Goal: Check status: Check status

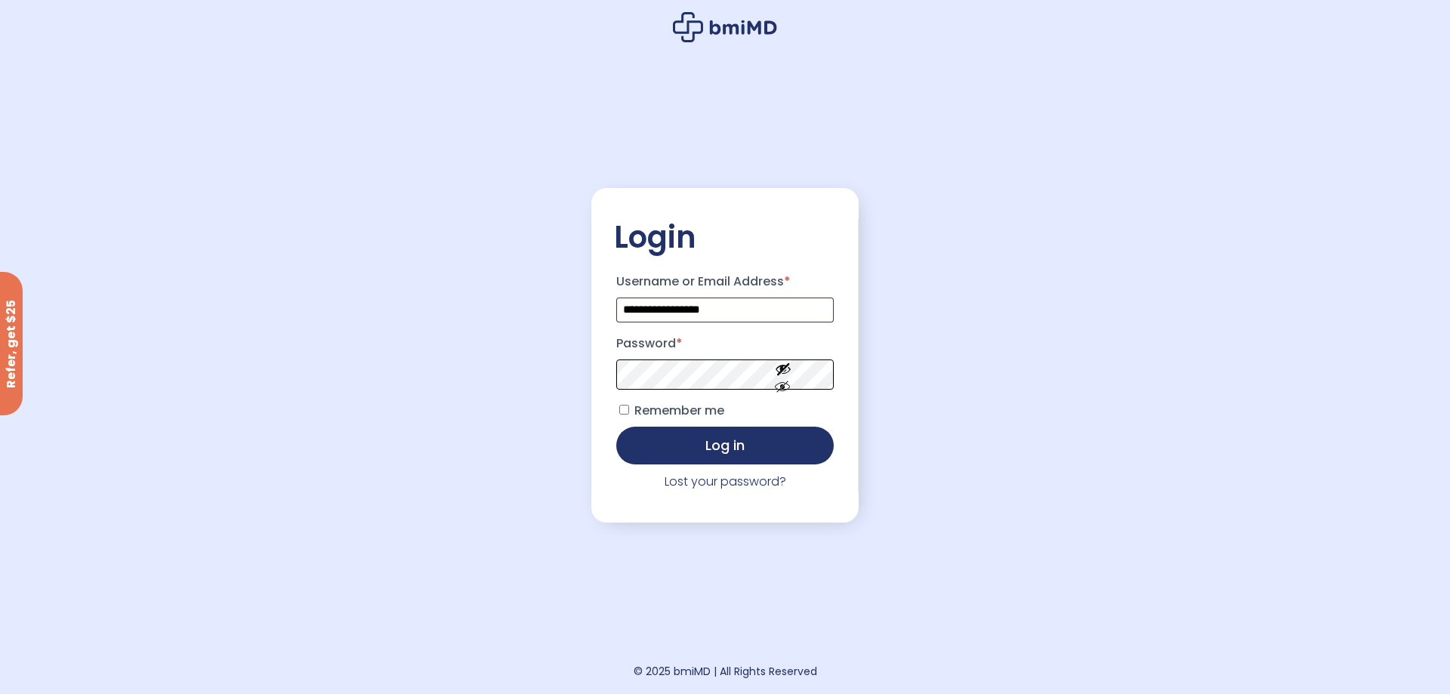
click at [616, 427] on button "Log in" at bounding box center [724, 446] width 217 height 38
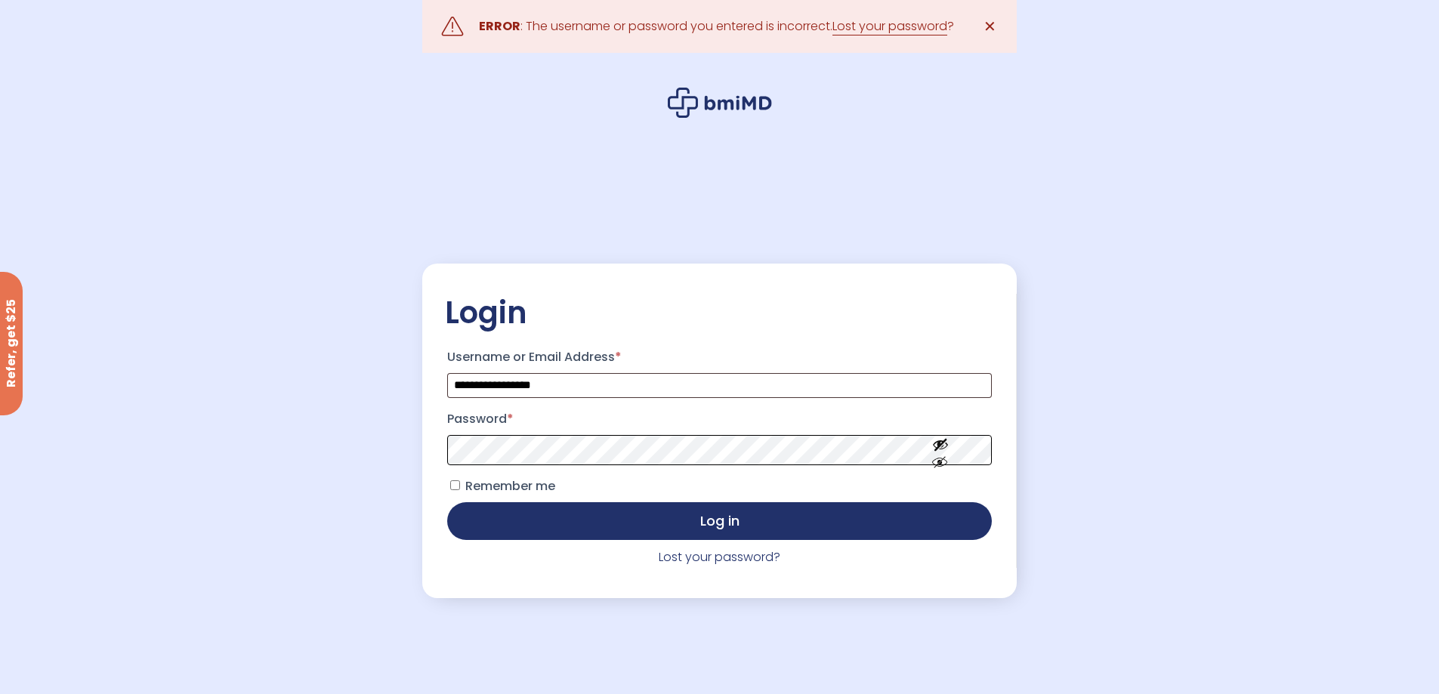
click at [447, 502] on button "Log in" at bounding box center [719, 521] width 544 height 38
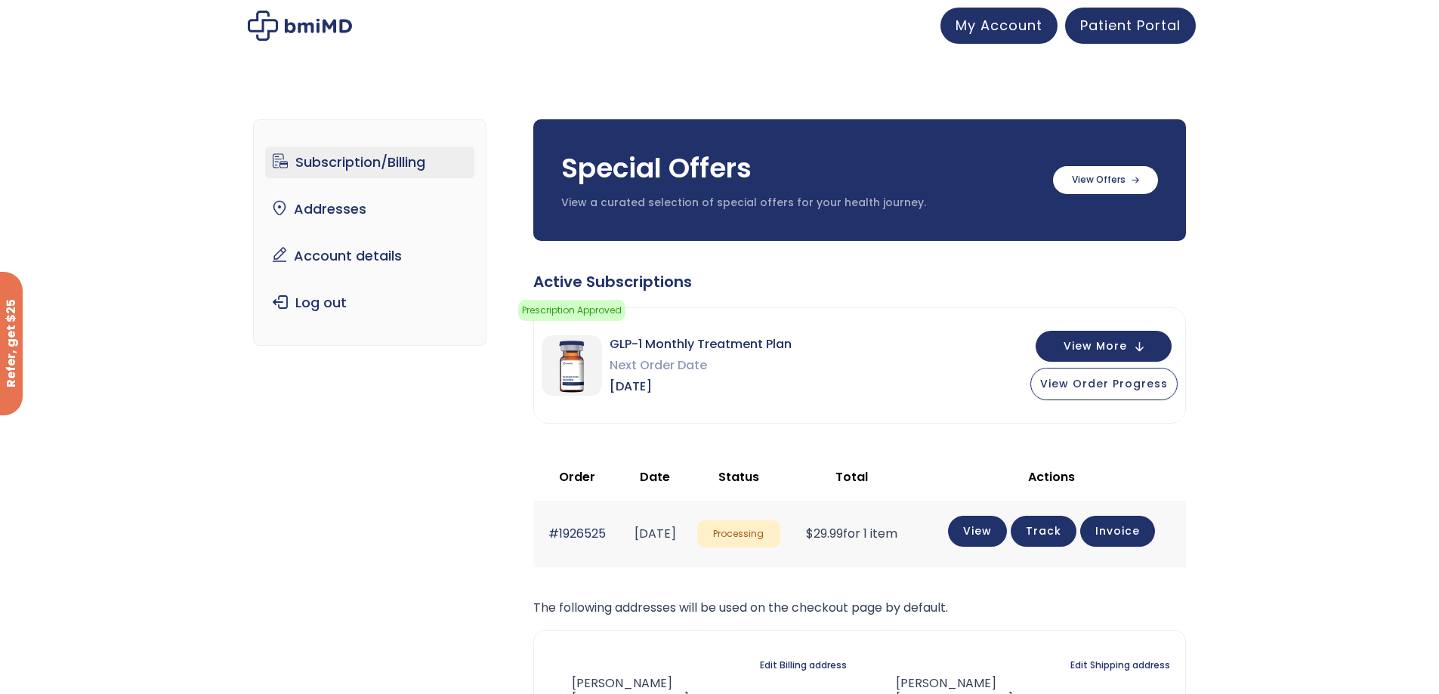
scroll to position [151, 0]
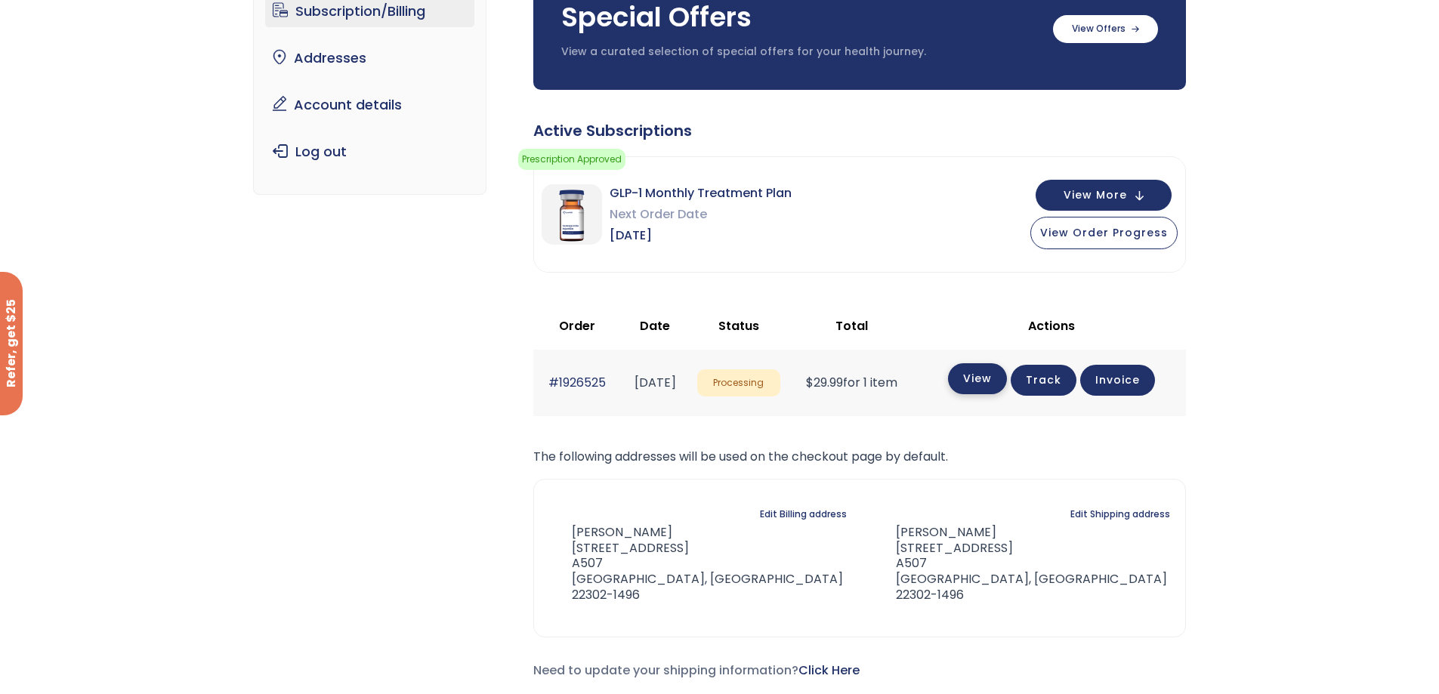
click at [1007, 378] on link "View" at bounding box center [977, 378] width 59 height 31
